Goal: Task Accomplishment & Management: Use online tool/utility

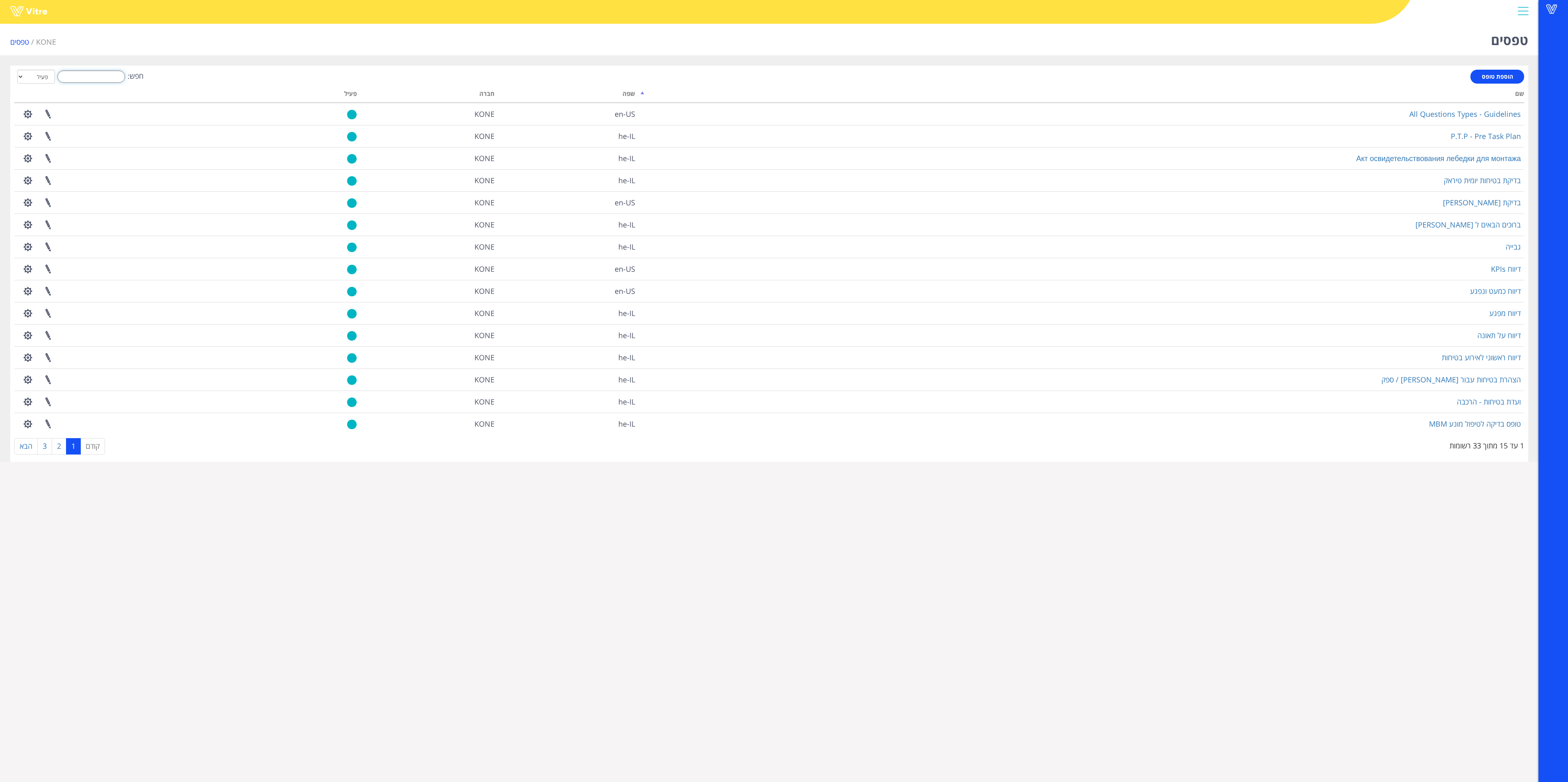
click at [107, 74] on input "חפש:" at bounding box center [91, 77] width 68 height 12
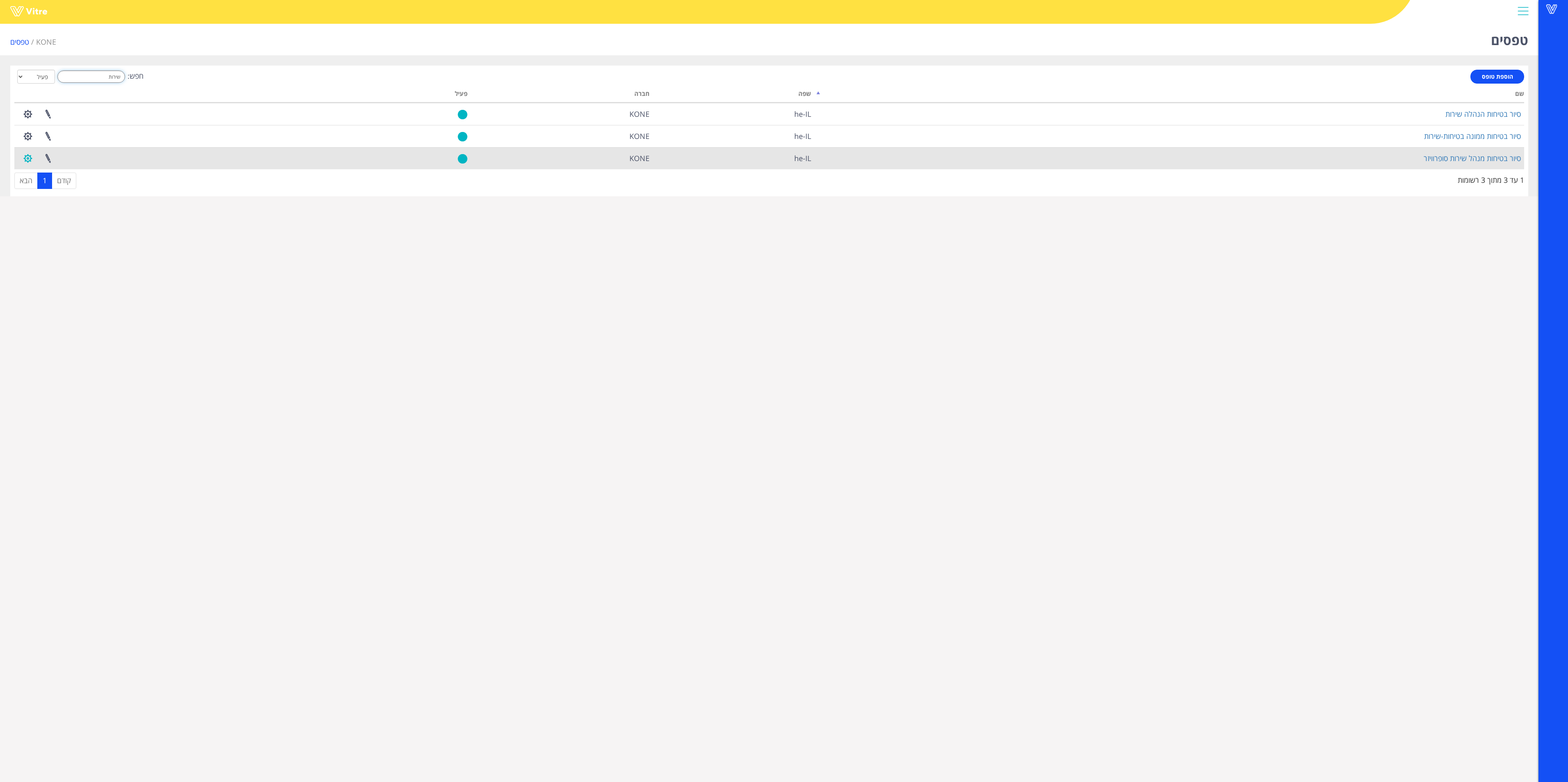
type input "שירות"
drag, startPoint x: 31, startPoint y: 159, endPoint x: 26, endPoint y: 162, distance: 5.8
click at [30, 159] on button "button" at bounding box center [28, 159] width 21 height 22
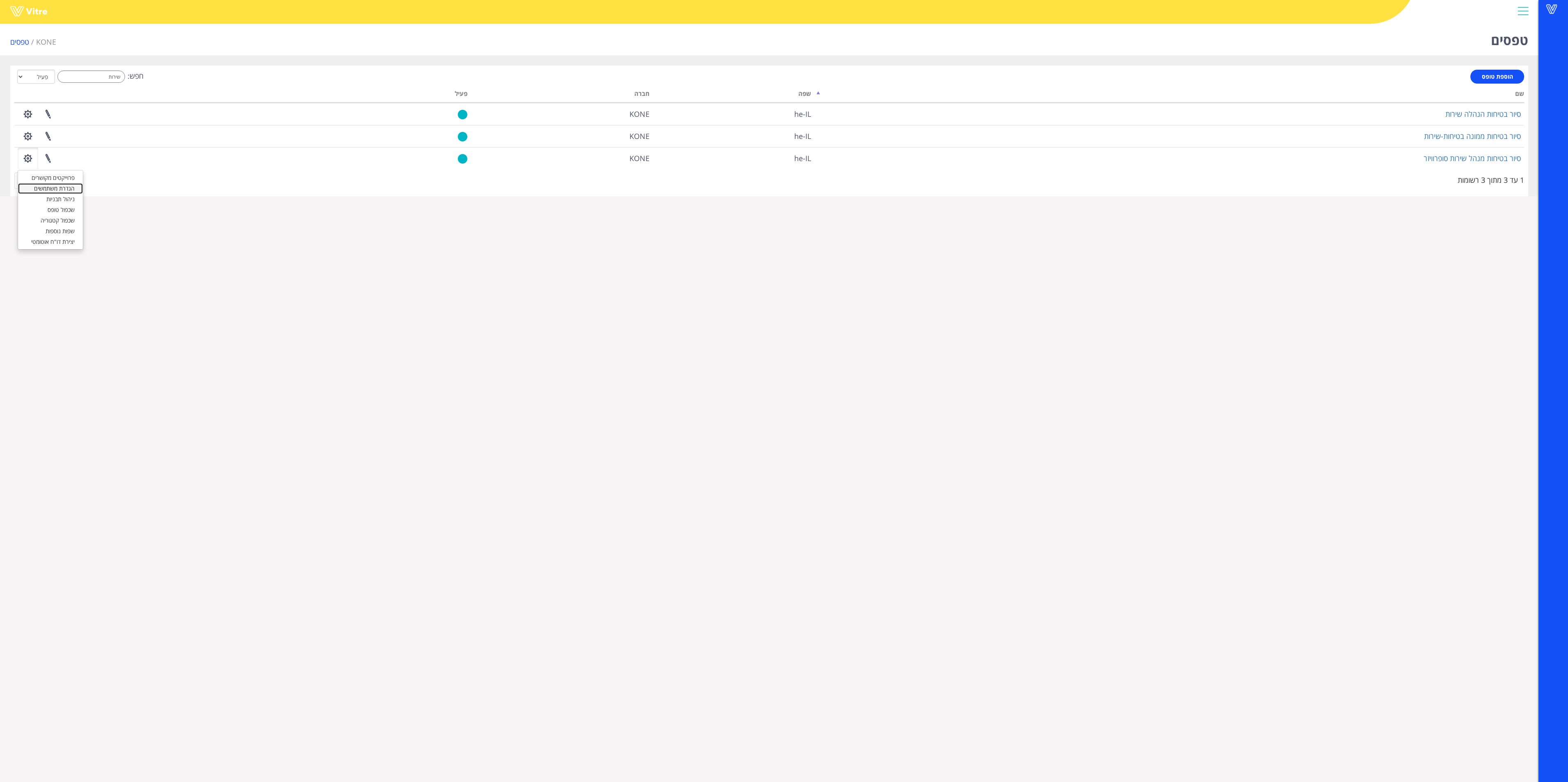
click at [30, 191] on link "הגדרת משתמשים" at bounding box center [51, 189] width 65 height 11
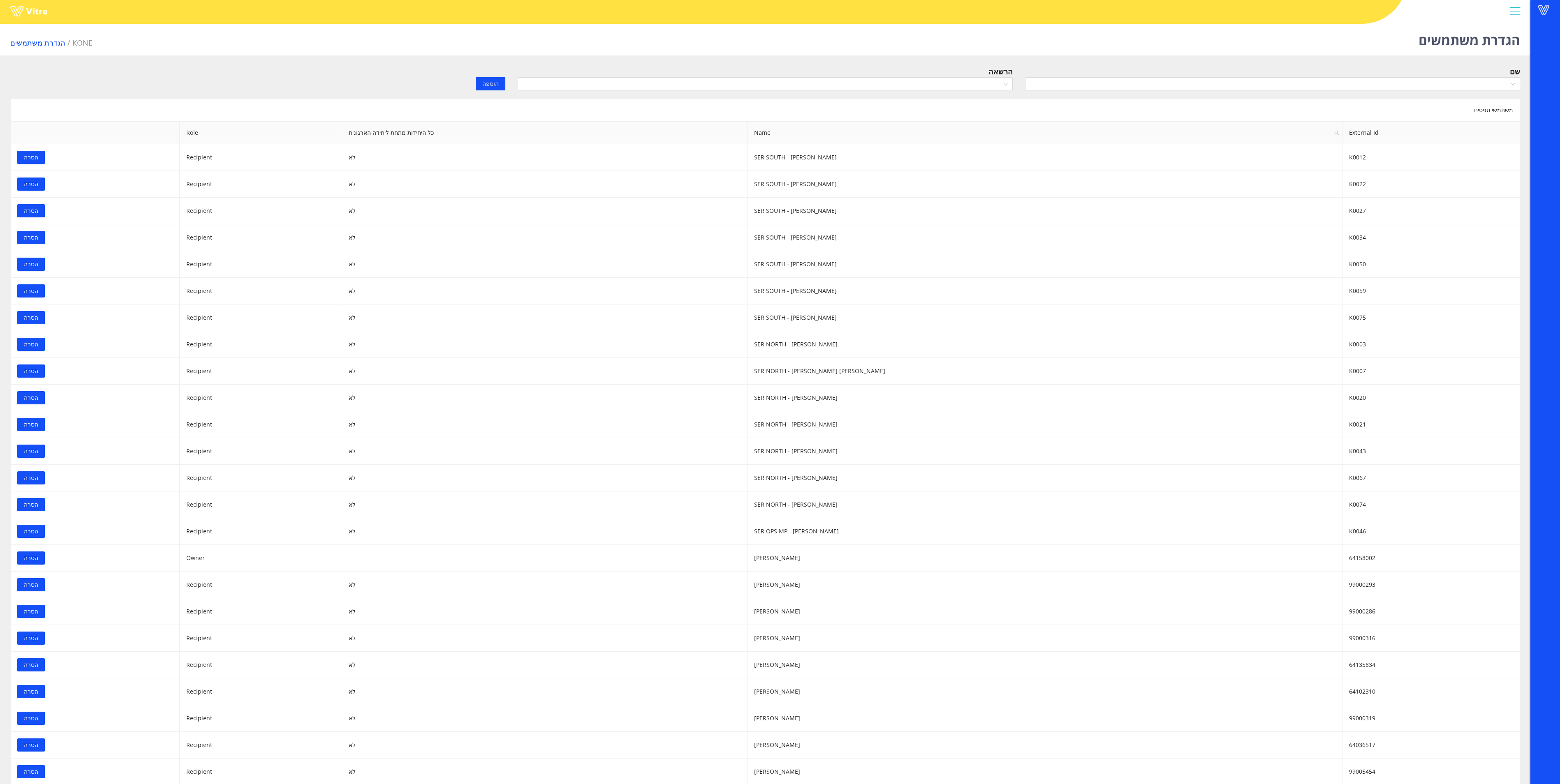
click at [1155, 93] on div "שם" at bounding box center [1272, 80] width 507 height 29
click at [1158, 85] on input "search" at bounding box center [1269, 84] width 479 height 12
type input "רוני"
click at [1390, 104] on div "רוני לוי" at bounding box center [1272, 100] width 485 height 9
click at [980, 80] on input "search" at bounding box center [762, 84] width 479 height 12
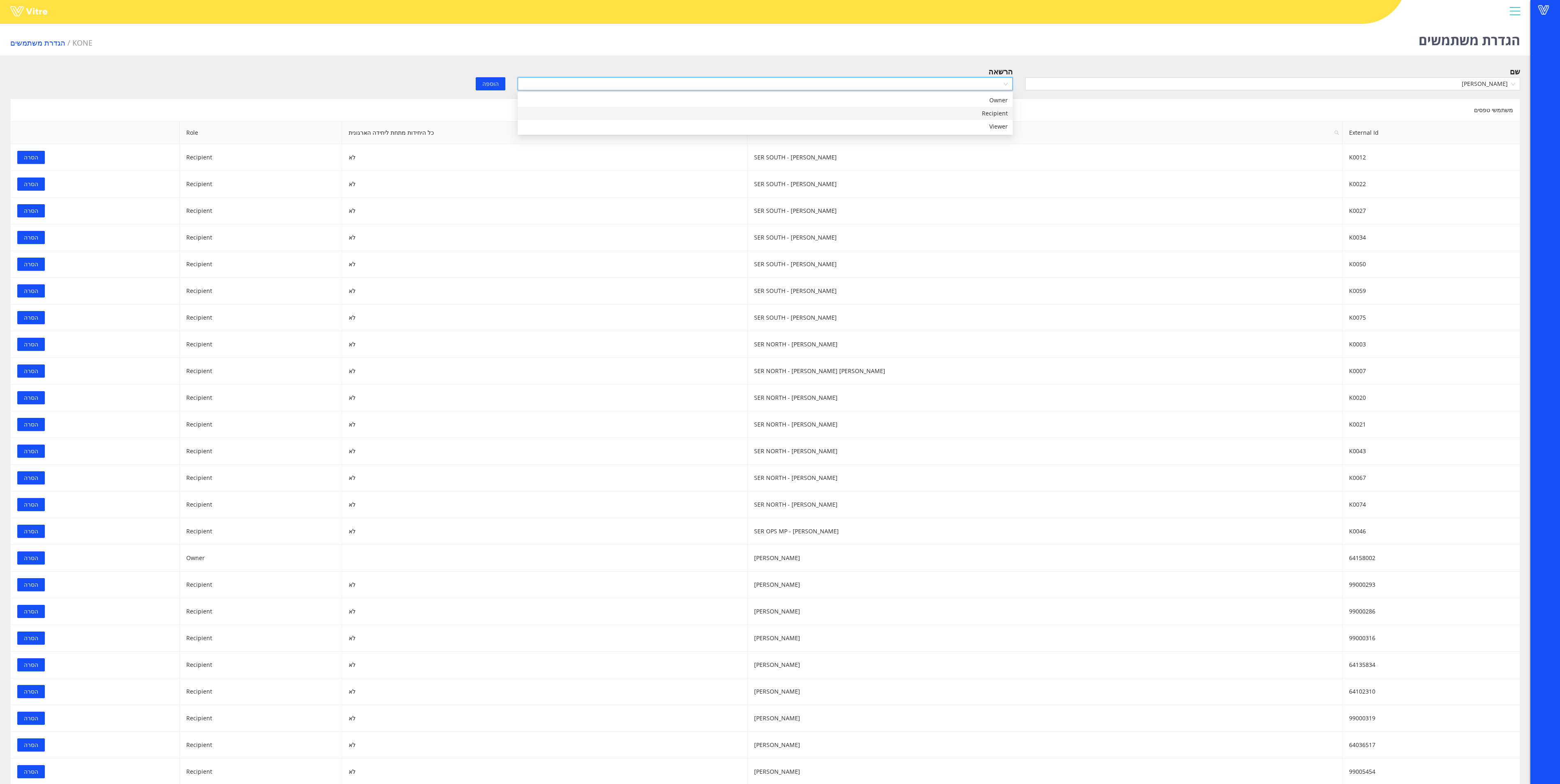
click at [928, 113] on div "Recipient" at bounding box center [765, 113] width 485 height 9
click at [493, 84] on span "הוספה" at bounding box center [490, 84] width 16 height 9
